Goal: Information Seeking & Learning: Find specific fact

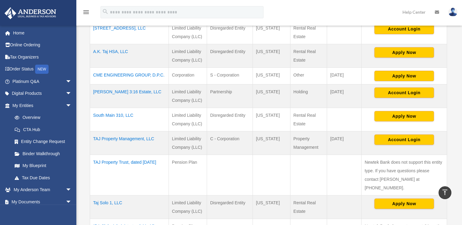
scroll to position [183, 0]
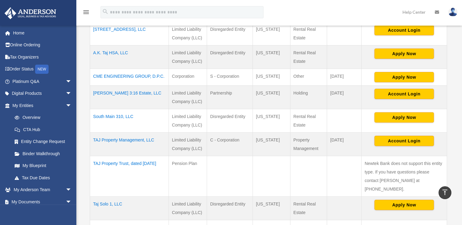
click at [119, 54] on td "A.K. Taj HSA, LLC" at bounding box center [129, 57] width 79 height 24
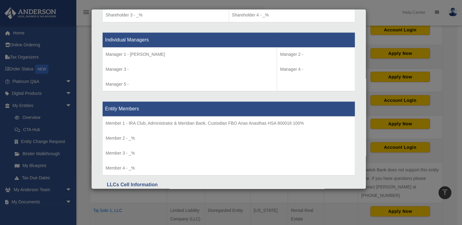
scroll to position [546, 0]
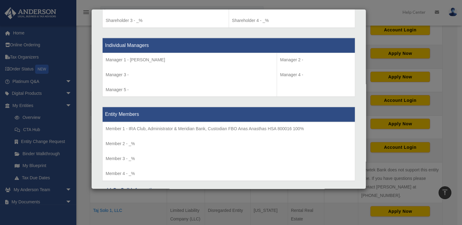
click at [132, 128] on p "Member 1 - ​IRA Club, Administrator & Meridian Bank, Custodian FBO Anas Anastha…" at bounding box center [229, 129] width 246 height 8
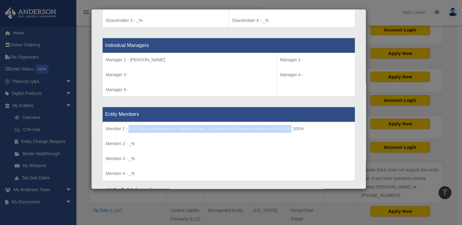
drag, startPoint x: 128, startPoint y: 126, endPoint x: 291, endPoint y: 127, distance: 162.4
click at [291, 127] on p "Member 1 - ​IRA Club, Administrator & Meridian Bank, Custodian FBO Anas Anastha…" at bounding box center [229, 129] width 246 height 8
copy p "​IRA Club, Administrator & Meridian Bank, Custodian FBO Anas Anasthas HSA 800016"
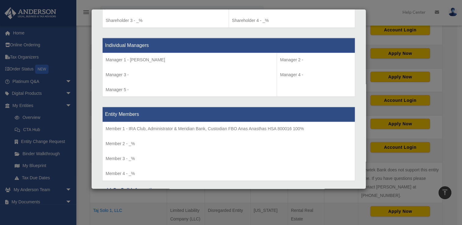
click at [151, 205] on div "Details × Articles Sent Organizational Date" at bounding box center [231, 112] width 462 height 225
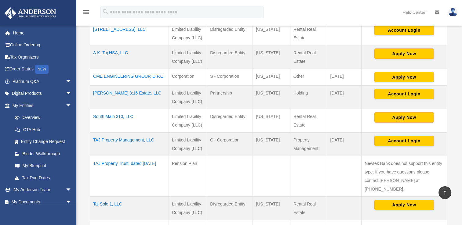
click at [123, 53] on td "A.K. Taj HSA, LLC" at bounding box center [129, 57] width 79 height 24
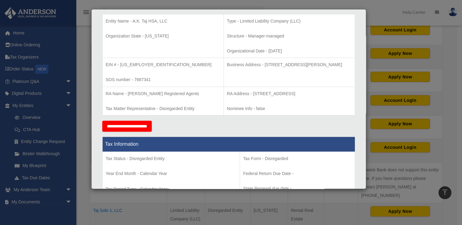
scroll to position [122, 0]
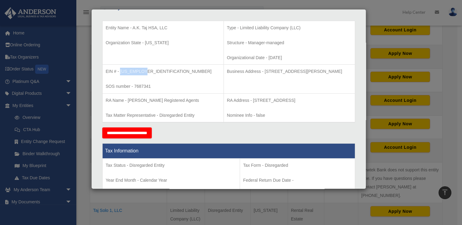
drag, startPoint x: 120, startPoint y: 71, endPoint x: 144, endPoint y: 71, distance: 24.4
click at [144, 71] on p "EIN # - [US_EMPLOYER_IDENTIFICATION_NUMBER]" at bounding box center [163, 72] width 115 height 8
drag, startPoint x: 144, startPoint y: 71, endPoint x: 135, endPoint y: 70, distance: 8.9
copy p "[US_EMPLOYER_IDENTIFICATION_NUMBER]"
click at [357, 201] on div "Details × Articles Sent Organizational Date" at bounding box center [231, 112] width 462 height 225
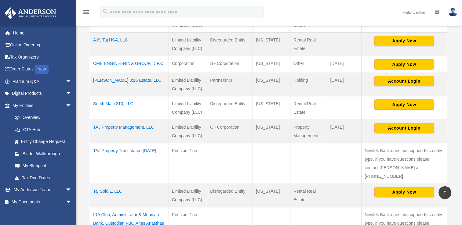
scroll to position [213, 0]
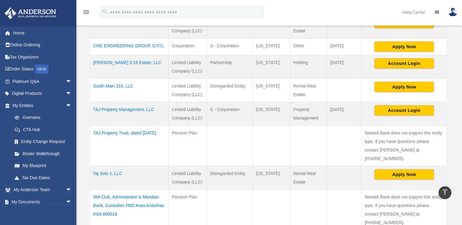
click at [105, 166] on td "Taj Solo 1, LLC" at bounding box center [129, 178] width 79 height 24
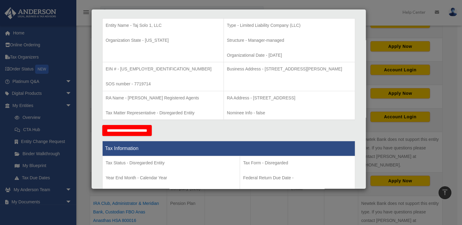
scroll to position [122, 0]
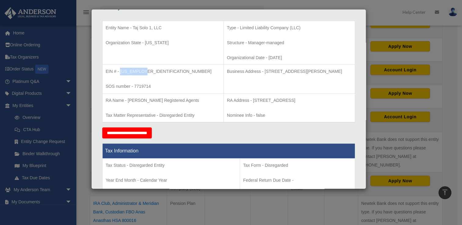
drag, startPoint x: 120, startPoint y: 70, endPoint x: 144, endPoint y: 71, distance: 24.4
click at [144, 71] on p "EIN # - [US_EMPLOYER_IDENTIFICATION_NUMBER]" at bounding box center [163, 72] width 115 height 8
drag, startPoint x: 144, startPoint y: 71, endPoint x: 139, endPoint y: 70, distance: 5.8
copy p "[US_EMPLOYER_IDENTIFICATION_NUMBER]"
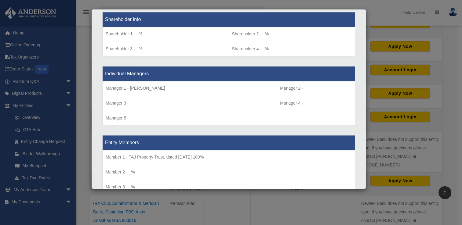
scroll to position [519, 0]
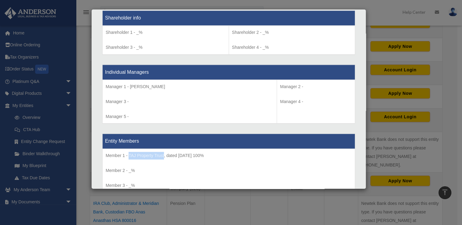
drag, startPoint x: 128, startPoint y: 154, endPoint x: 164, endPoint y: 154, distance: 35.4
click at [164, 154] on p "Member 1 - TAJ Property Trust, dated [DATE] 100%" at bounding box center [229, 156] width 246 height 8
drag, startPoint x: 164, startPoint y: 154, endPoint x: 156, endPoint y: 154, distance: 7.6
copy p "TAJ Property Trust"
click at [206, 210] on div "Details × Articles Sent Organizational Date" at bounding box center [231, 112] width 462 height 225
